Goal: Task Accomplishment & Management: Manage account settings

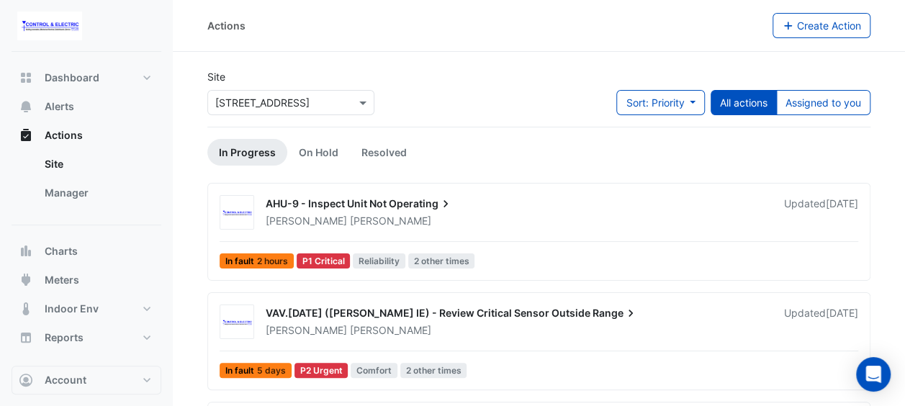
click at [504, 231] on div "AHU-9 - Inspect Unit Not Operating [PERSON_NAME] Updated [DATE] In fault 2 hour…" at bounding box center [539, 234] width 650 height 79
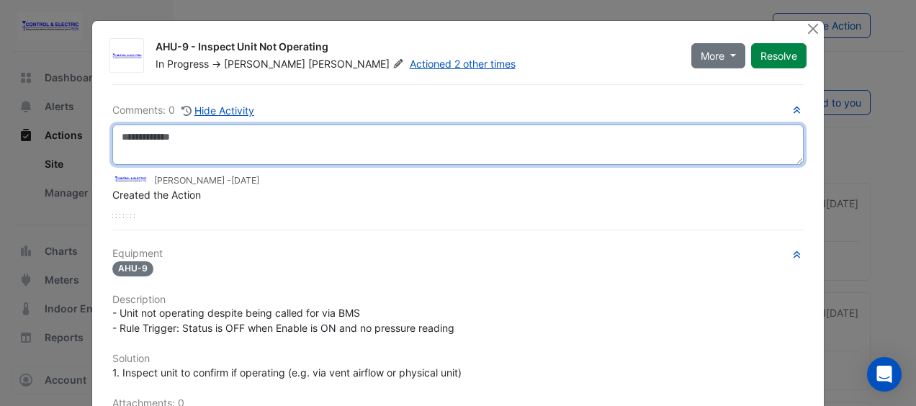
click at [654, 144] on textarea at bounding box center [457, 145] width 691 height 40
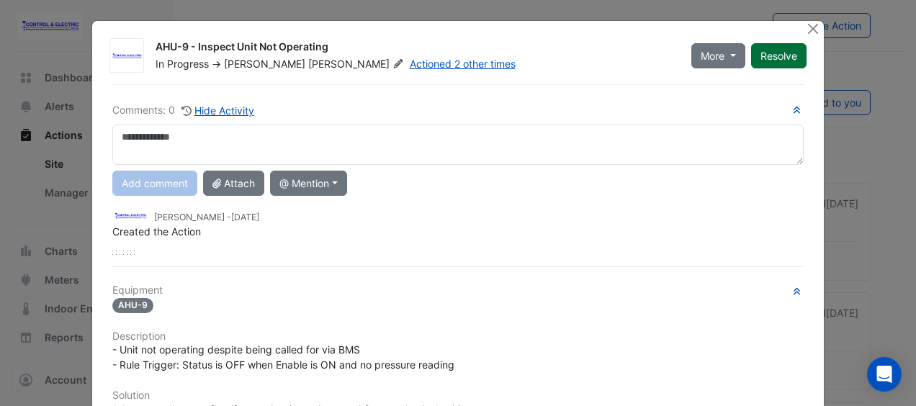
click at [760, 63] on button "Resolve" at bounding box center [778, 55] width 55 height 25
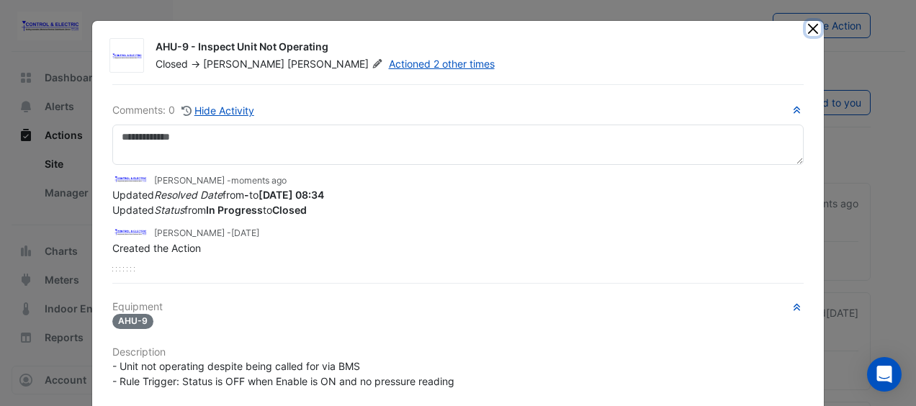
click at [806, 35] on button "Close" at bounding box center [813, 28] width 15 height 15
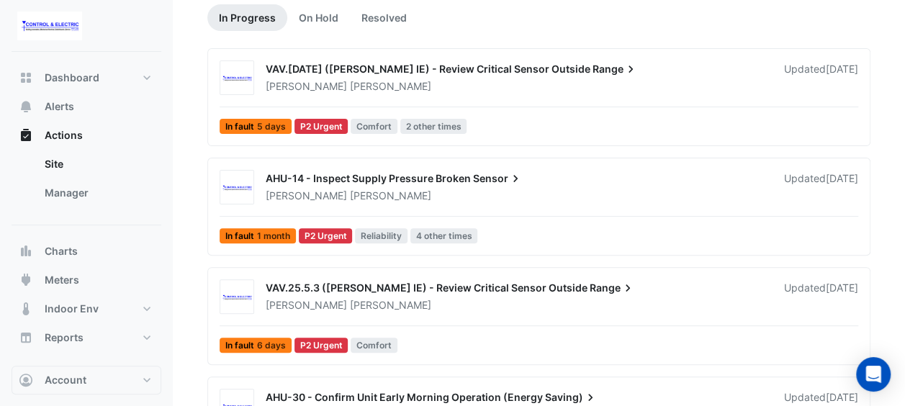
scroll to position [144, 0]
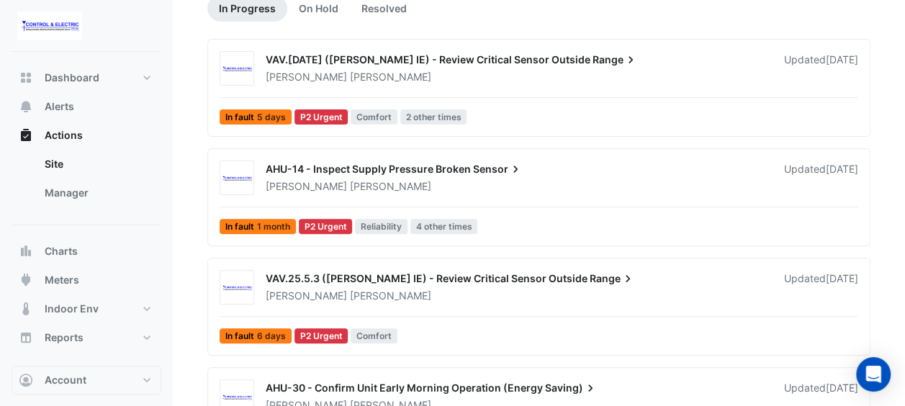
click at [513, 200] on div "AHU-14 - Inspect Supply Pressure Broken Sensor [PERSON_NAME] Updated [DATE] In …" at bounding box center [539, 200] width 650 height 79
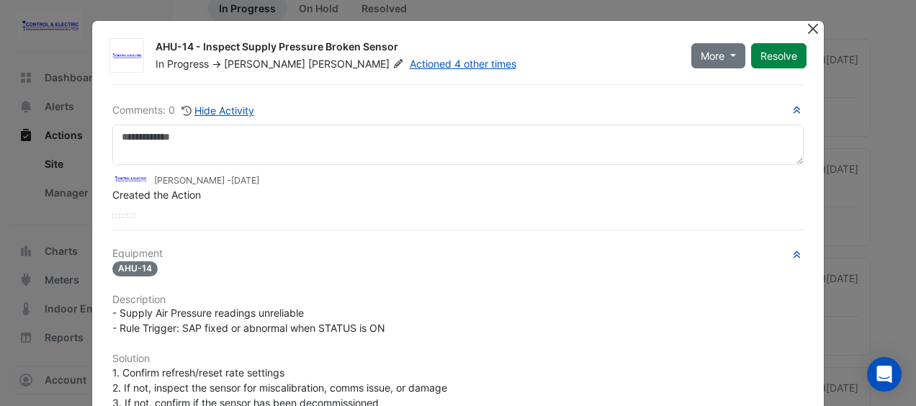
click at [811, 26] on button "Close" at bounding box center [813, 28] width 15 height 15
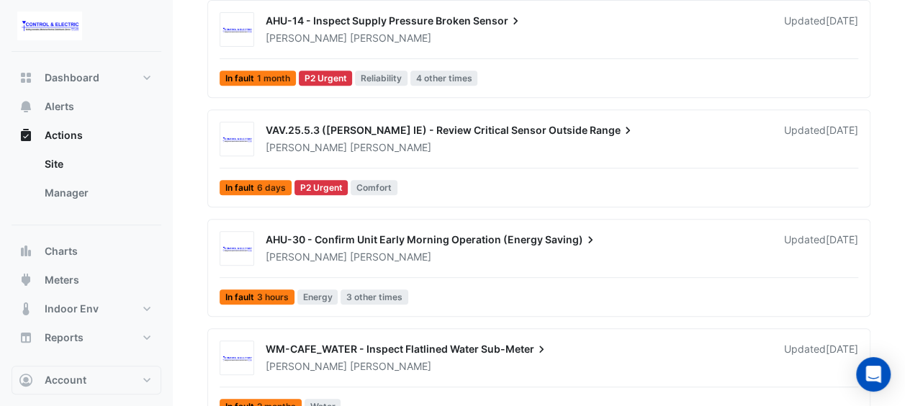
scroll to position [360, 0]
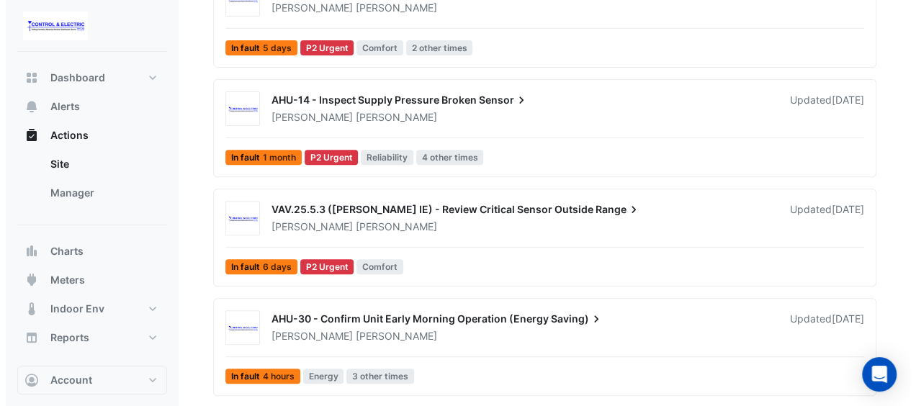
scroll to position [216, 0]
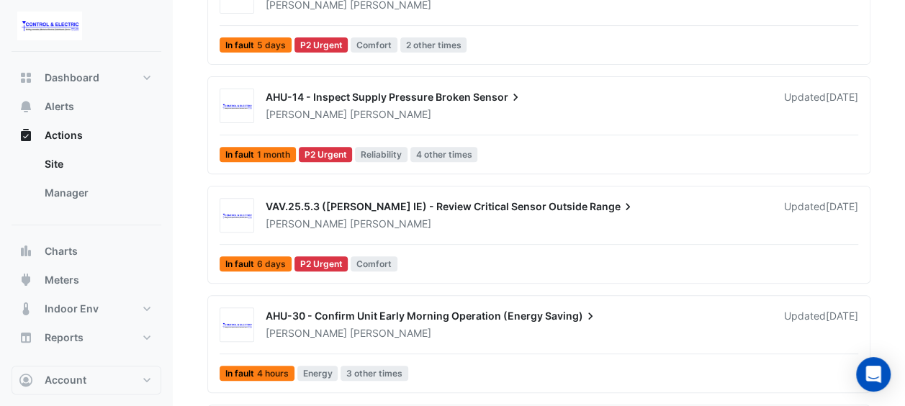
click at [563, 130] on div "AHU-14 - Inspect Supply Pressure Broken Sensor [PERSON_NAME] Updated [DATE] In …" at bounding box center [539, 128] width 650 height 79
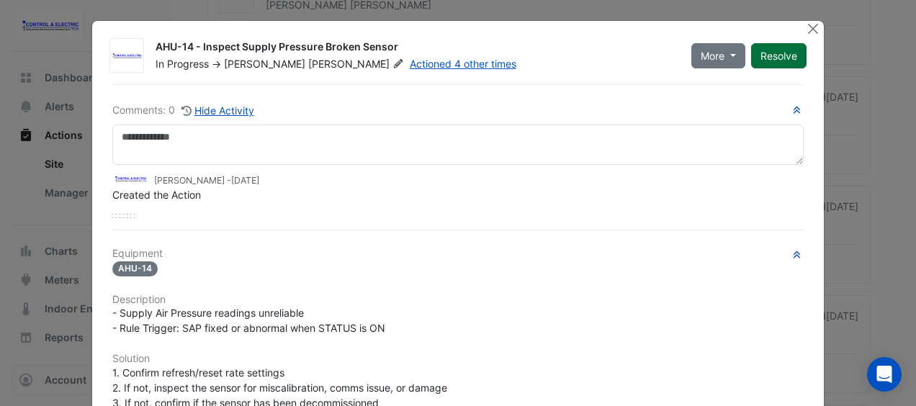
click at [766, 51] on button "Resolve" at bounding box center [778, 55] width 55 height 25
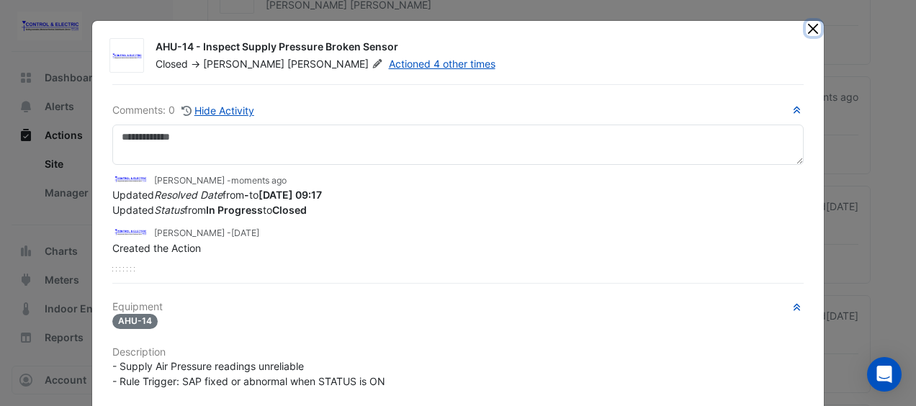
click at [806, 26] on button "Close" at bounding box center [813, 28] width 15 height 15
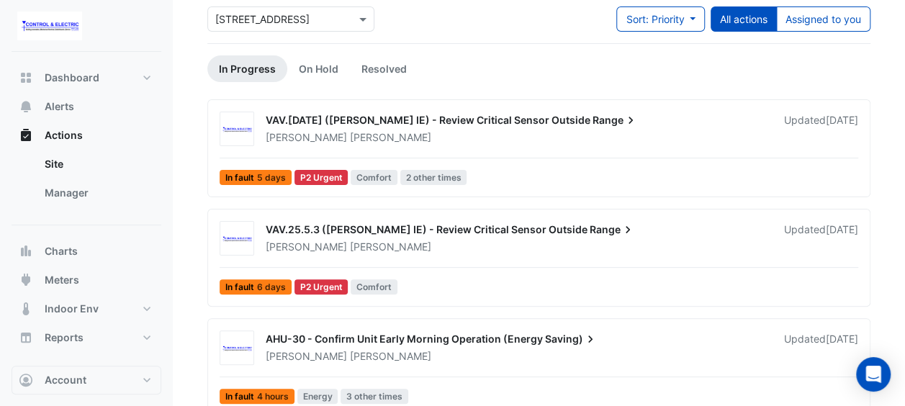
scroll to position [144, 0]
